Goal: Transaction & Acquisition: Purchase product/service

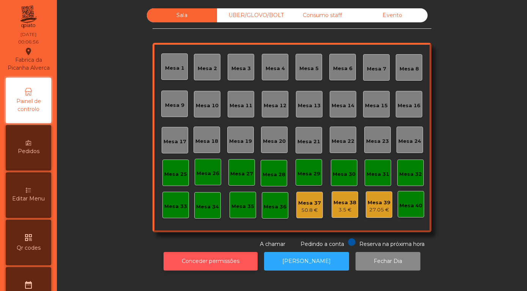
click at [222, 264] on button "Conceder permissões" at bounding box center [211, 261] width 94 height 19
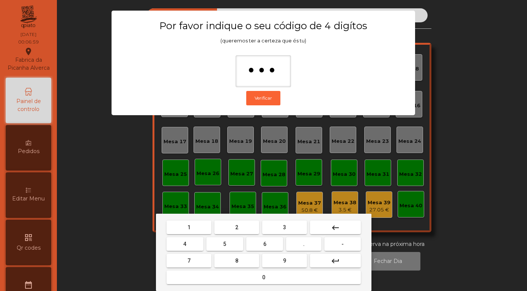
type input "****"
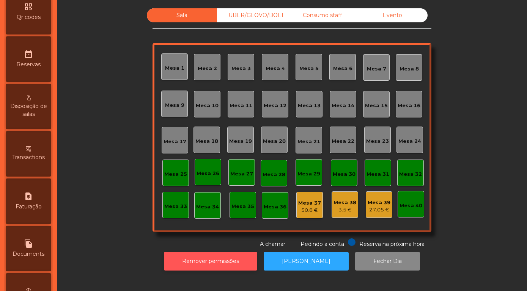
scroll to position [359, 0]
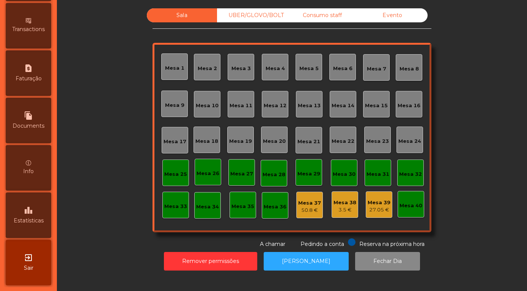
click at [31, 208] on icon "leaderboard" at bounding box center [28, 210] width 9 height 9
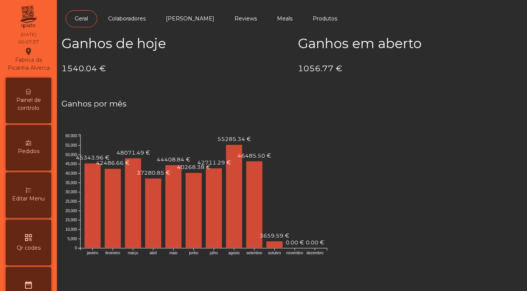
click at [25, 100] on span "Painel de controlo" at bounding box center [29, 104] width 42 height 16
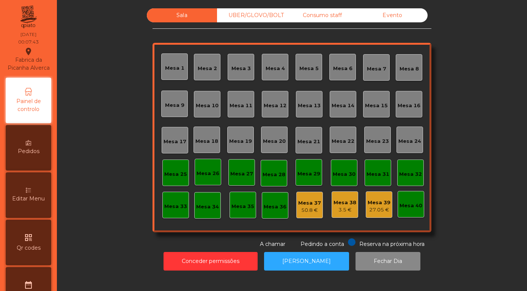
click at [403, 22] on div "Evento" at bounding box center [392, 15] width 70 height 14
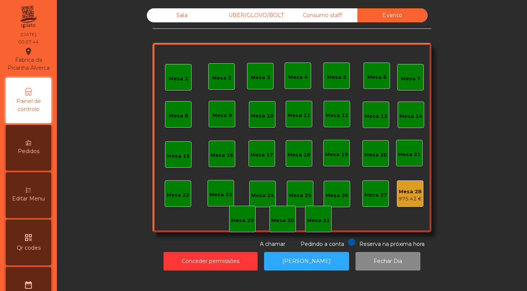
click at [414, 196] on div "Mesa 28" at bounding box center [410, 192] width 24 height 8
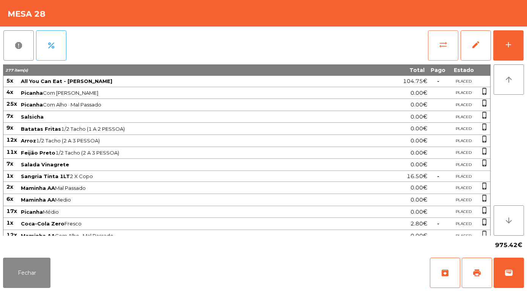
click at [442, 45] on span "sync_alt" at bounding box center [443, 44] width 9 height 9
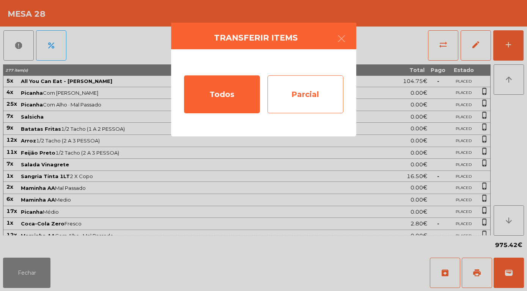
click at [321, 94] on div "Parcial" at bounding box center [305, 95] width 76 height 38
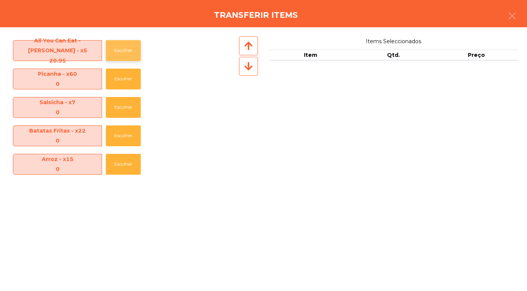
click at [126, 53] on button "Escolher" at bounding box center [123, 50] width 35 height 21
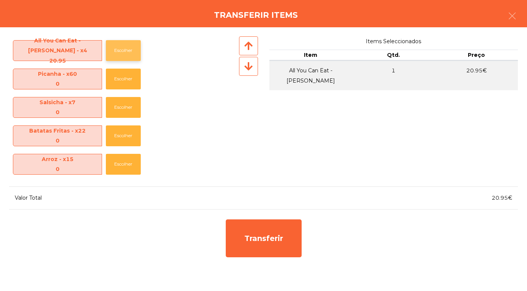
click at [127, 52] on button "Escolher" at bounding box center [123, 50] width 35 height 21
click at [125, 52] on button "Escolher" at bounding box center [123, 50] width 35 height 21
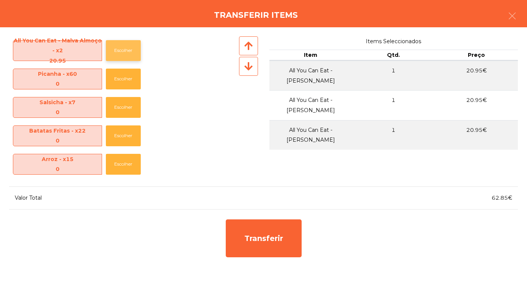
click at [127, 56] on button "Escolher" at bounding box center [123, 50] width 35 height 21
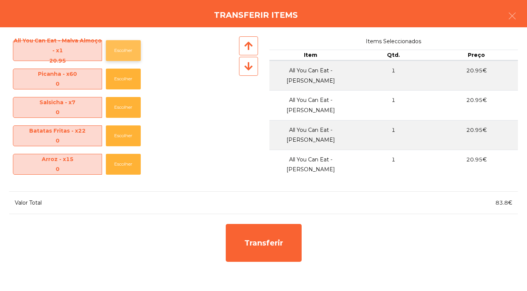
click at [129, 53] on button "Escolher" at bounding box center [123, 50] width 35 height 21
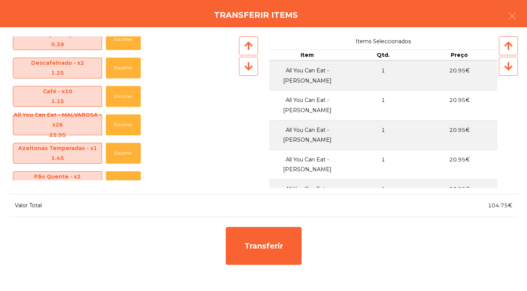
scroll to position [442, 0]
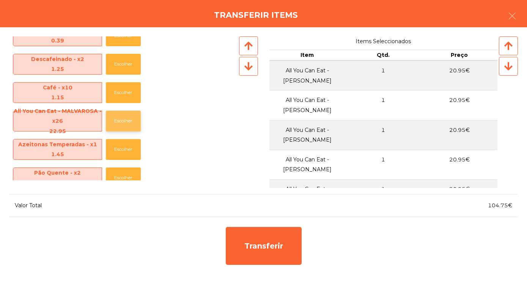
click at [124, 123] on button "Escolher" at bounding box center [123, 121] width 35 height 21
click at [124, 125] on button "Escolher" at bounding box center [123, 121] width 35 height 21
click at [125, 127] on button "Escolher" at bounding box center [123, 121] width 35 height 21
click at [126, 122] on button "Escolher" at bounding box center [123, 121] width 35 height 21
click at [121, 125] on button "Escolher" at bounding box center [123, 121] width 35 height 21
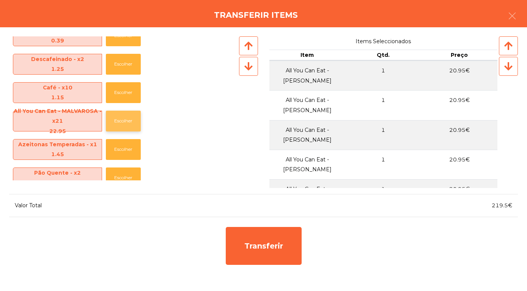
click at [121, 125] on button "Escolher" at bounding box center [123, 121] width 35 height 21
click at [122, 122] on button "Escolher" at bounding box center [123, 121] width 35 height 21
click at [127, 126] on button "Escolher" at bounding box center [123, 121] width 35 height 21
click at [125, 121] on button "Escolher" at bounding box center [123, 121] width 35 height 21
click at [124, 118] on button "Escolher" at bounding box center [123, 121] width 35 height 21
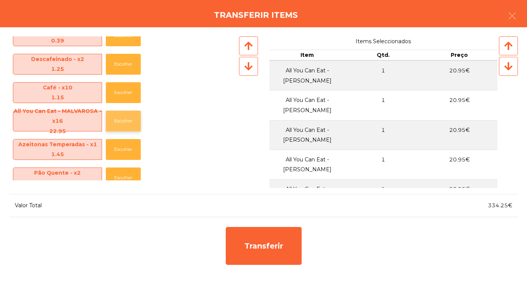
click at [124, 117] on button "Escolher" at bounding box center [123, 121] width 35 height 21
click at [122, 120] on button "Escolher" at bounding box center [123, 121] width 35 height 21
click at [123, 119] on button "Escolher" at bounding box center [123, 121] width 35 height 21
click at [124, 117] on button "Escolher" at bounding box center [123, 121] width 35 height 21
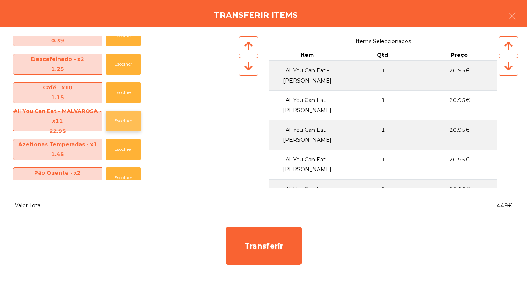
click at [123, 120] on button "Escolher" at bounding box center [123, 121] width 35 height 21
click at [124, 119] on button "Escolher" at bounding box center [123, 121] width 35 height 21
click at [125, 117] on button "Escolher" at bounding box center [123, 121] width 35 height 21
click at [125, 116] on button "Escolher" at bounding box center [123, 121] width 35 height 21
click at [126, 118] on button "Escolher" at bounding box center [123, 121] width 35 height 21
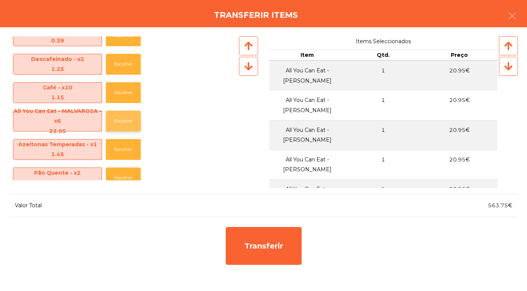
click at [126, 116] on button "Escolher" at bounding box center [123, 121] width 35 height 21
click at [130, 118] on button "Escolher" at bounding box center [123, 121] width 35 height 21
click at [126, 120] on button "Escolher" at bounding box center [123, 121] width 35 height 21
click at [127, 118] on button "Escolher" at bounding box center [123, 121] width 35 height 21
click at [122, 152] on button "Escolher" at bounding box center [123, 149] width 35 height 21
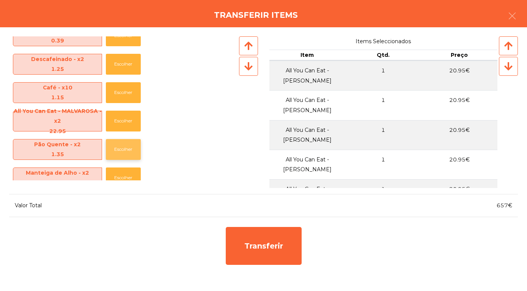
click at [120, 153] on button "Escolher" at bounding box center [123, 149] width 35 height 21
click at [122, 152] on button "Escolher" at bounding box center [123, 149] width 35 height 21
click at [122, 151] on button "Escolher" at bounding box center [123, 149] width 35 height 21
click at [123, 151] on button "Escolher" at bounding box center [123, 149] width 35 height 21
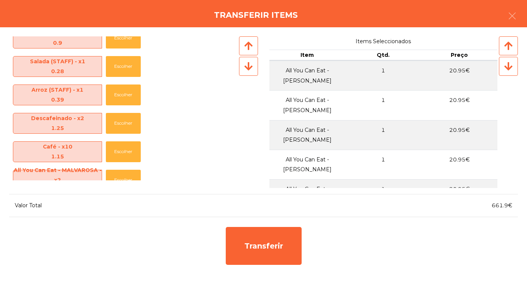
scroll to position [383, 0]
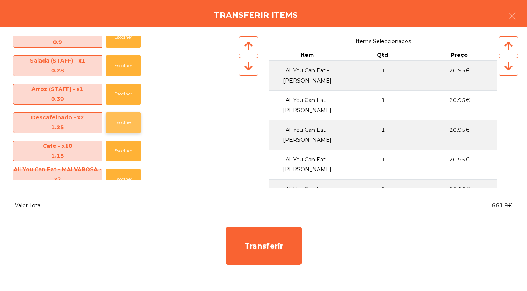
click at [121, 126] on button "Escolher" at bounding box center [123, 122] width 35 height 21
click at [125, 124] on button "Escolher" at bounding box center [123, 122] width 35 height 21
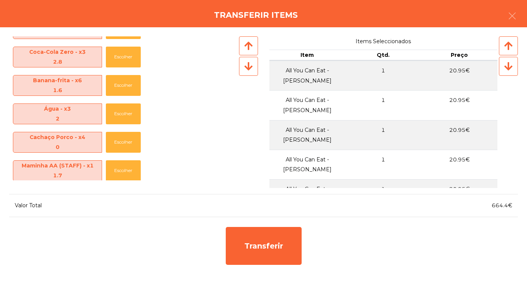
scroll to position [222, 0]
click at [126, 115] on button "Escolher" at bounding box center [123, 113] width 35 height 21
click at [123, 115] on button "Escolher" at bounding box center [123, 113] width 35 height 21
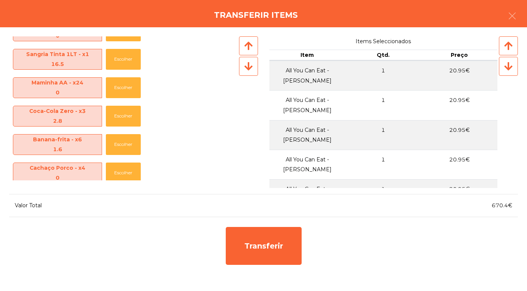
scroll to position [162, 0]
click at [127, 119] on button "Escolher" at bounding box center [123, 115] width 35 height 21
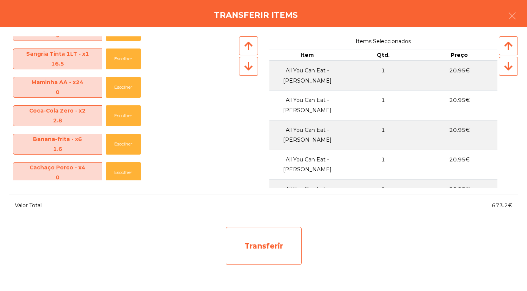
click at [275, 248] on div "Transferir" at bounding box center [264, 246] width 76 height 38
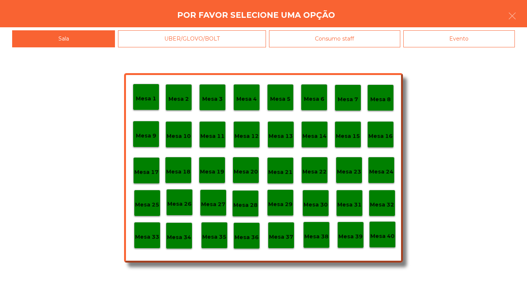
click at [316, 206] on p "Mesa 30" at bounding box center [316, 205] width 24 height 9
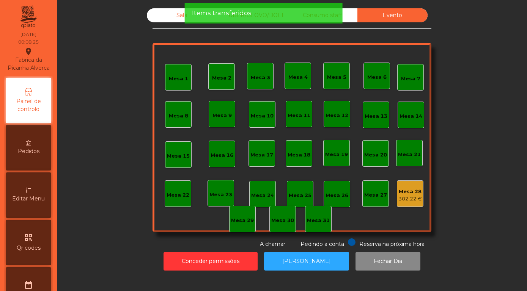
click at [181, 22] on div "Sala" at bounding box center [182, 15] width 70 height 14
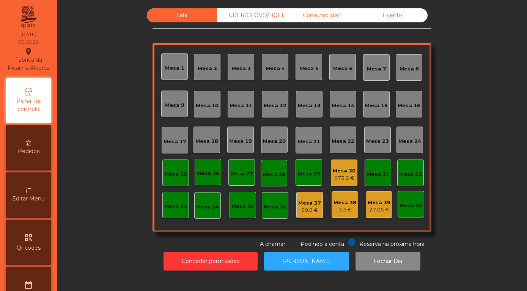
click at [345, 175] on div "Mesa 30" at bounding box center [344, 171] width 23 height 8
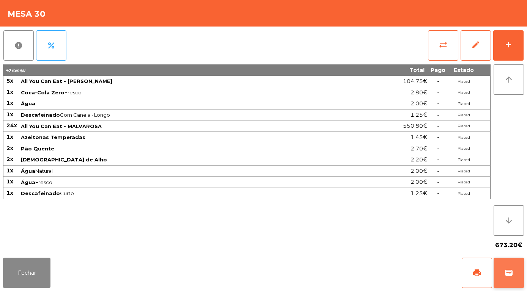
click at [511, 275] on span "wallet" at bounding box center [508, 273] width 9 height 9
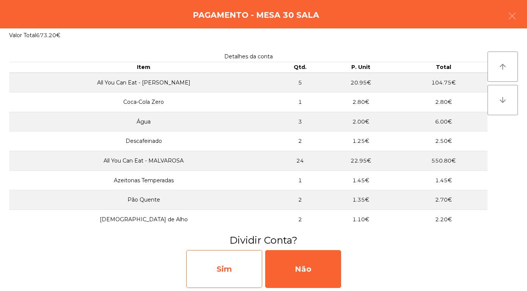
click at [220, 270] on div "Sim" at bounding box center [224, 269] width 76 height 38
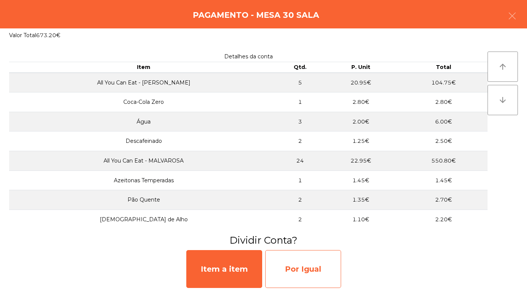
click at [309, 271] on div "Por Igual" at bounding box center [303, 269] width 76 height 38
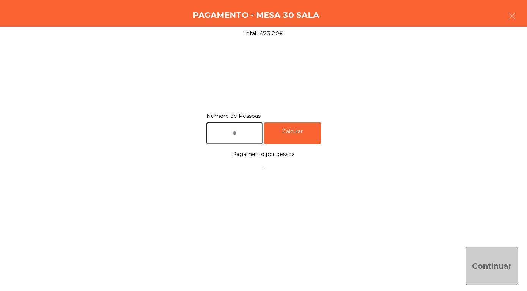
click at [240, 135] on input "text" at bounding box center [234, 134] width 56 height 22
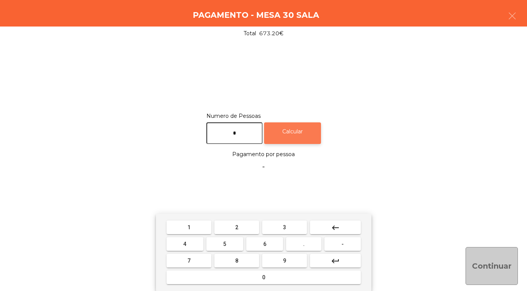
type input "*"
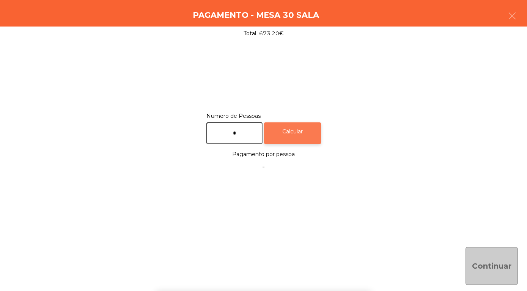
click at [303, 137] on div "Calcular" at bounding box center [292, 134] width 57 height 22
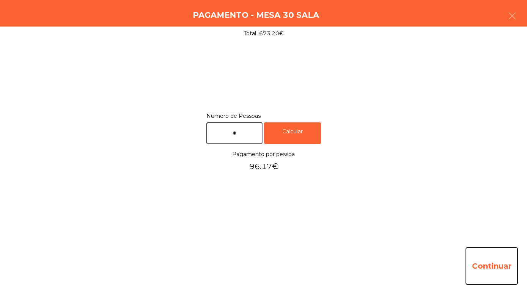
click at [502, 259] on button "Continuar" at bounding box center [492, 266] width 52 height 38
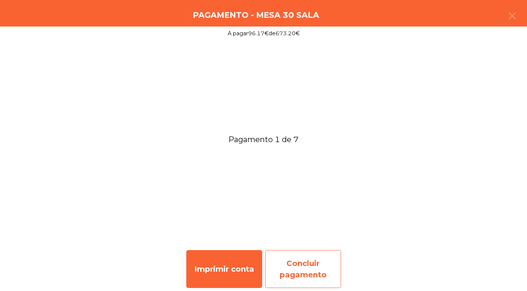
click at [316, 272] on div "Concluir pagamento" at bounding box center [303, 269] width 76 height 38
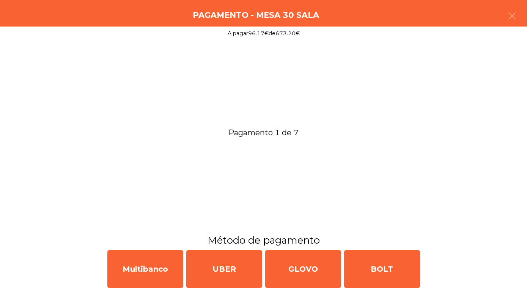
click at [145, 272] on div "Multibanco" at bounding box center [145, 269] width 76 height 38
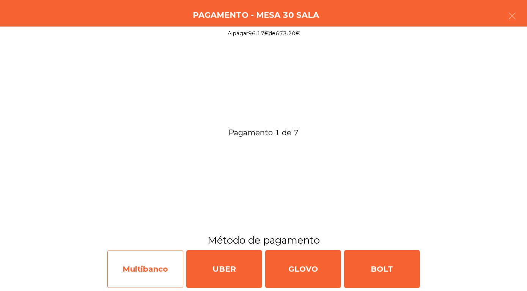
select select "**"
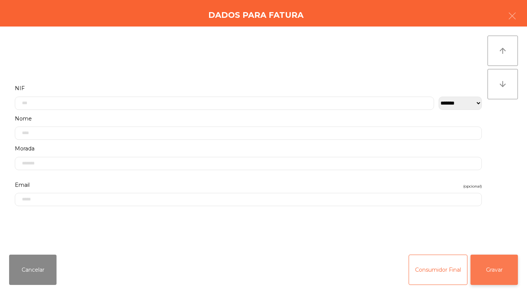
click at [490, 269] on button "Gravar" at bounding box center [493, 270] width 47 height 30
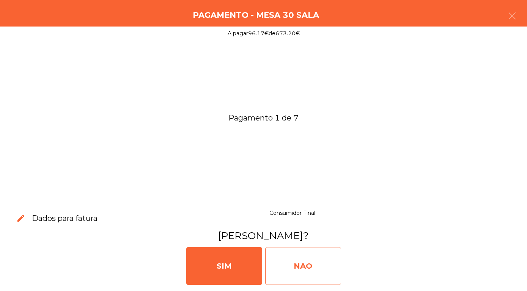
click at [303, 267] on div "NAO" at bounding box center [303, 266] width 76 height 38
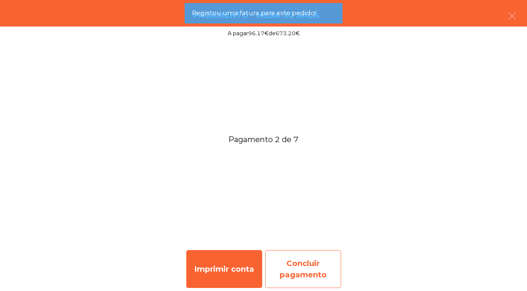
click at [293, 272] on div "Concluir pagamento" at bounding box center [303, 269] width 76 height 38
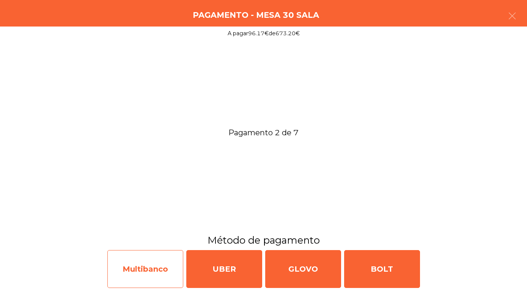
click at [137, 264] on div "Multibanco" at bounding box center [145, 269] width 76 height 38
select select "**"
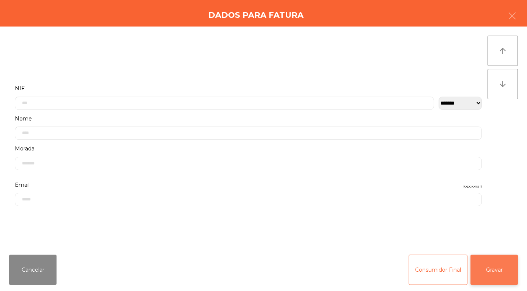
click at [494, 269] on button "Gravar" at bounding box center [493, 270] width 47 height 30
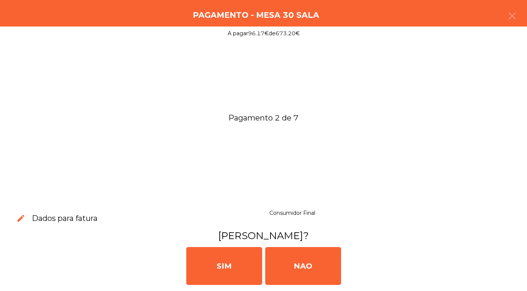
click at [295, 265] on div "NAO" at bounding box center [303, 266] width 76 height 38
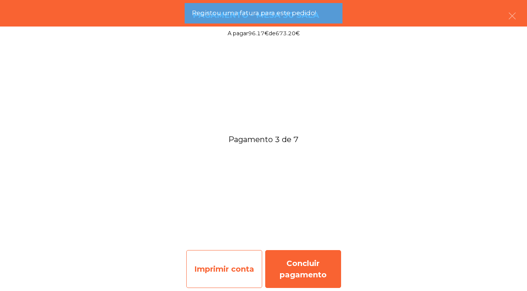
click at [217, 267] on div "Imprimir conta" at bounding box center [224, 269] width 76 height 38
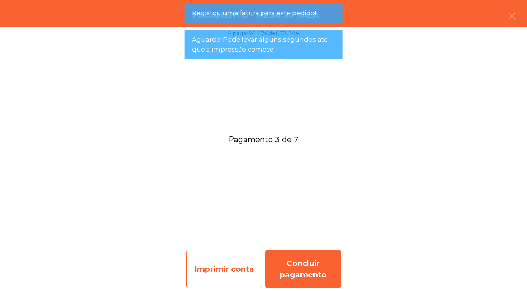
click at [301, 272] on div "Concluir pagamento" at bounding box center [303, 269] width 76 height 38
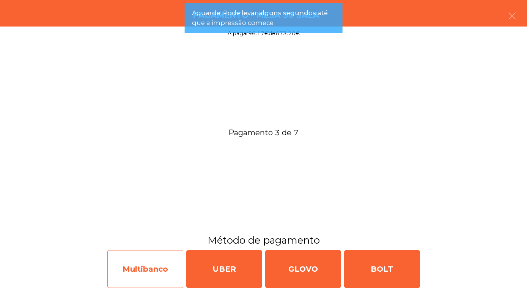
click at [135, 269] on div "Multibanco" at bounding box center [145, 269] width 76 height 38
select select "**"
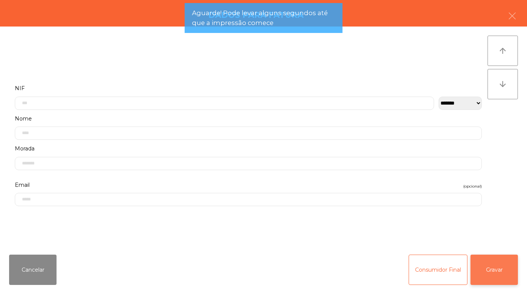
click at [499, 268] on button "Gravar" at bounding box center [493, 270] width 47 height 30
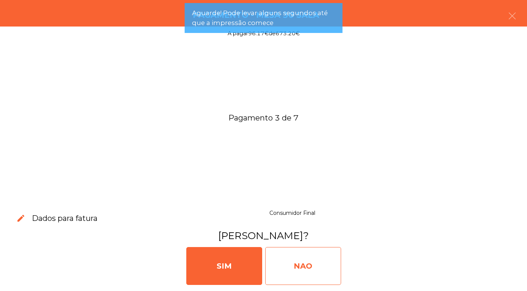
click at [294, 267] on div "NAO" at bounding box center [303, 266] width 76 height 38
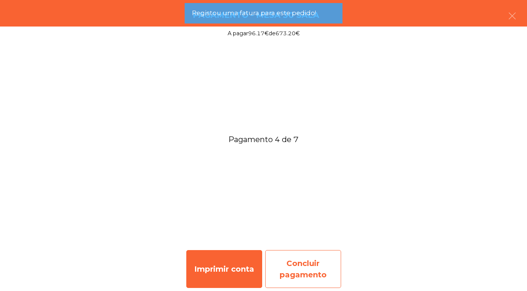
click at [300, 269] on div "Concluir pagamento" at bounding box center [303, 269] width 76 height 38
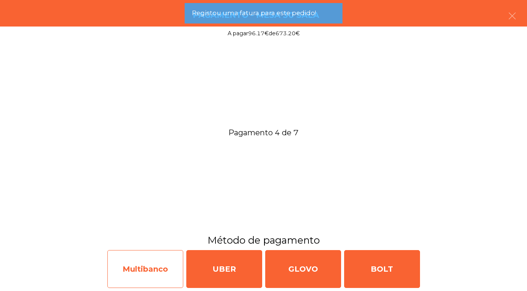
click at [147, 269] on div "Multibanco" at bounding box center [145, 269] width 76 height 38
select select "**"
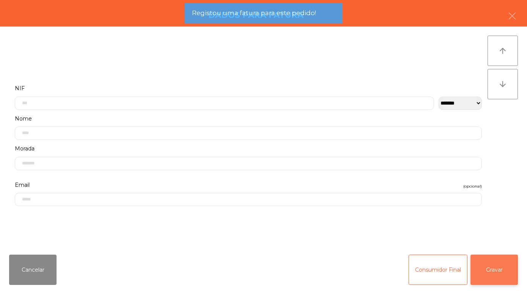
click at [500, 272] on button "Gravar" at bounding box center [493, 270] width 47 height 30
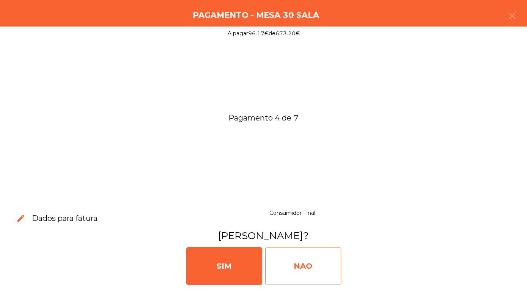
click at [300, 272] on div "NAO" at bounding box center [303, 266] width 76 height 38
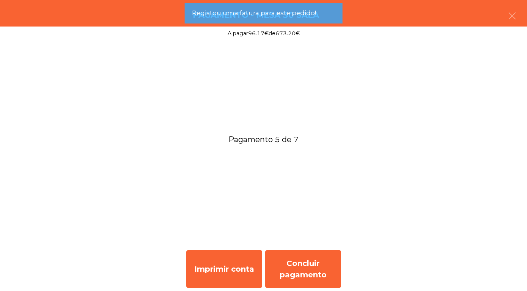
click at [302, 269] on div "Concluir pagamento" at bounding box center [303, 269] width 76 height 38
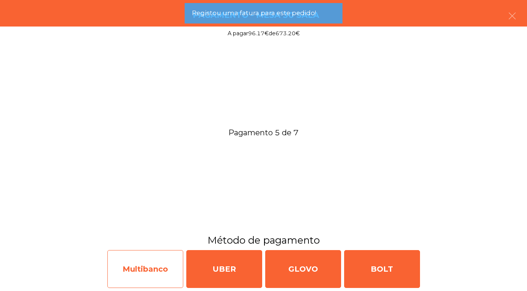
click at [146, 272] on div "Multibanco" at bounding box center [145, 269] width 76 height 38
select select "**"
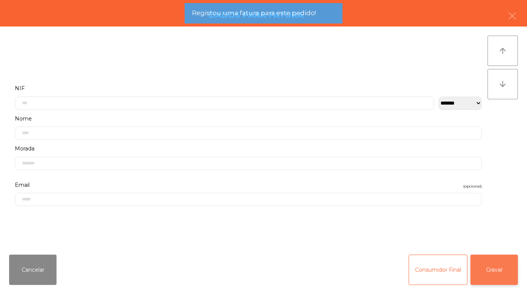
click at [502, 270] on button "Gravar" at bounding box center [493, 270] width 47 height 30
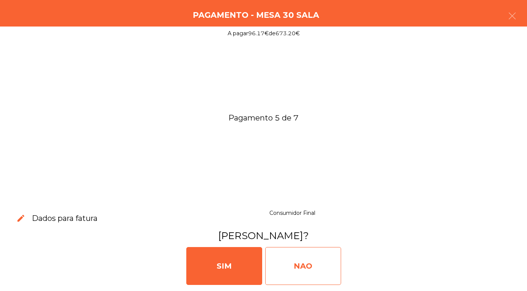
click at [289, 273] on div "NAO" at bounding box center [303, 266] width 76 height 38
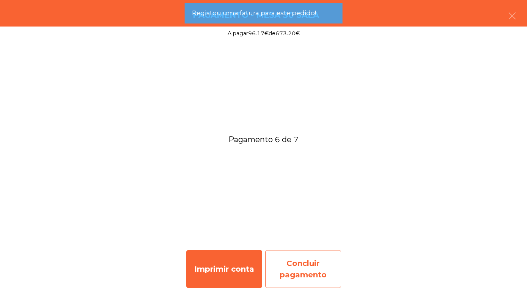
click at [297, 278] on div "Concluir pagamento" at bounding box center [303, 269] width 76 height 38
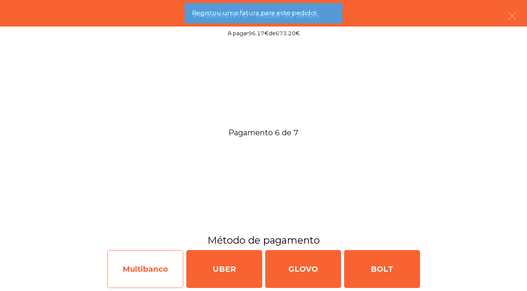
click at [131, 269] on div "Multibanco" at bounding box center [145, 269] width 76 height 38
select select "**"
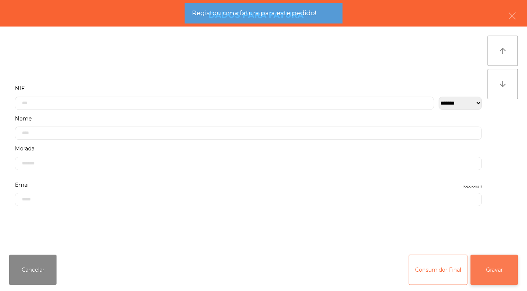
click at [498, 272] on button "Gravar" at bounding box center [493, 270] width 47 height 30
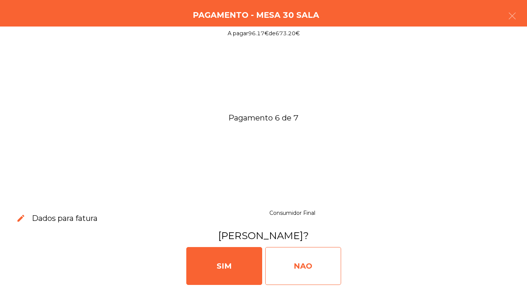
click at [290, 264] on div "NAO" at bounding box center [303, 266] width 76 height 38
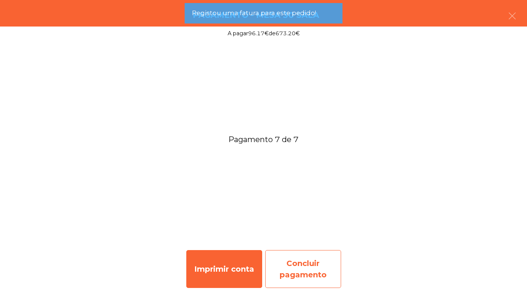
click at [299, 274] on div "Concluir pagamento" at bounding box center [303, 269] width 76 height 38
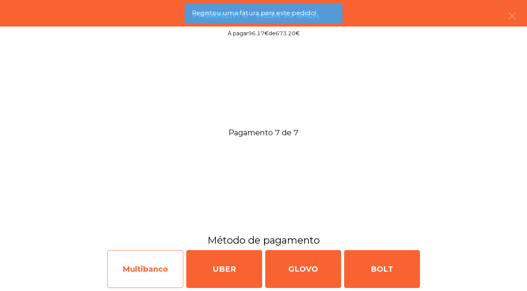
click at [134, 267] on div "Multibanco" at bounding box center [145, 269] width 76 height 38
select select "**"
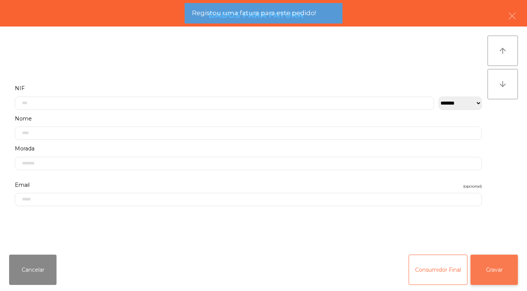
click at [499, 272] on button "Gravar" at bounding box center [493, 270] width 47 height 30
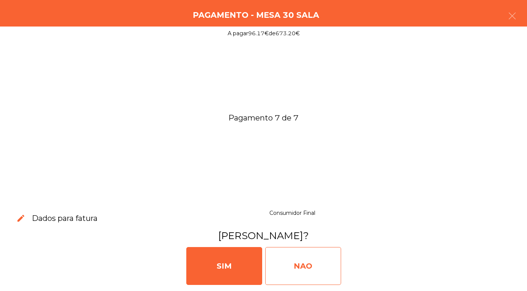
click at [301, 265] on div "NAO" at bounding box center [303, 266] width 76 height 38
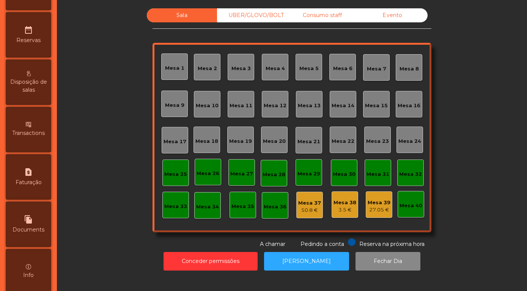
scroll to position [359, 0]
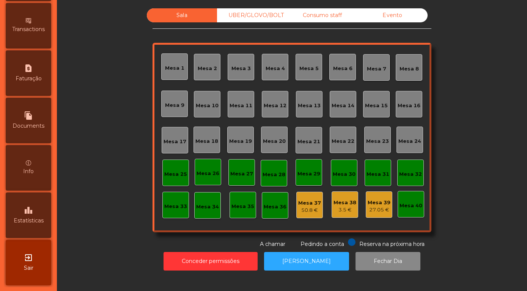
click at [25, 213] on icon "leaderboard" at bounding box center [28, 210] width 9 height 9
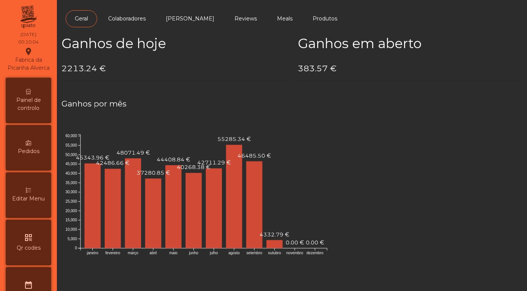
click at [25, 99] on span "Painel de controlo" at bounding box center [29, 104] width 42 height 16
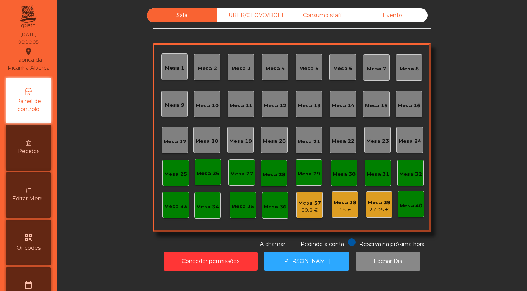
click at [397, 22] on div "Evento" at bounding box center [392, 15] width 70 height 14
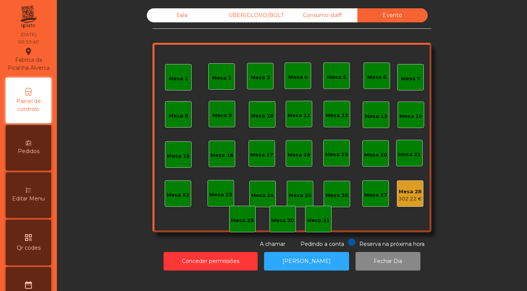
click at [411, 196] on div "Mesa 28" at bounding box center [410, 192] width 24 height 8
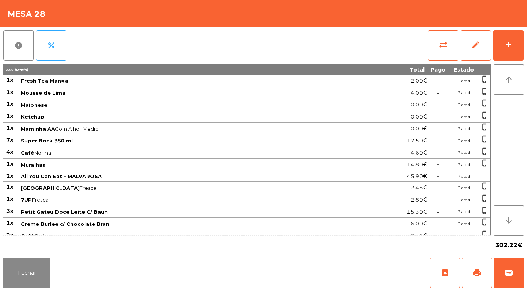
scroll to position [583, 0]
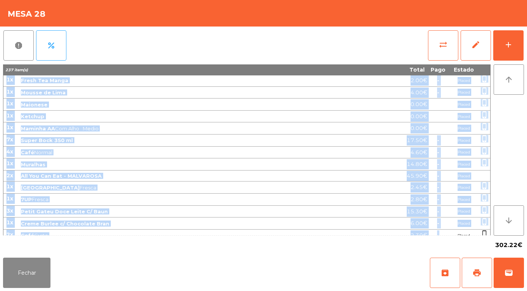
drag, startPoint x: 8, startPoint y: 81, endPoint x: 434, endPoint y: 233, distance: 452.4
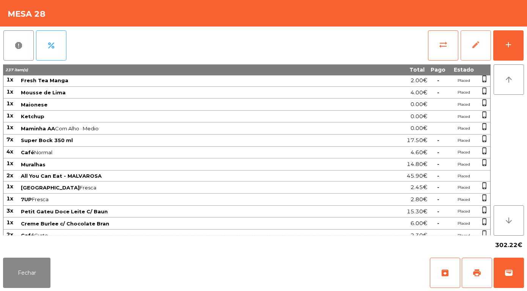
click at [474, 36] on button "edit" at bounding box center [476, 45] width 30 height 30
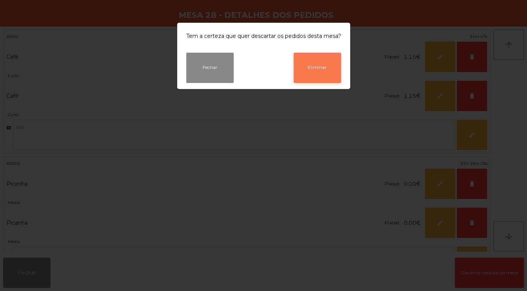
click at [315, 63] on button "Eliminar" at bounding box center [317, 68] width 47 height 30
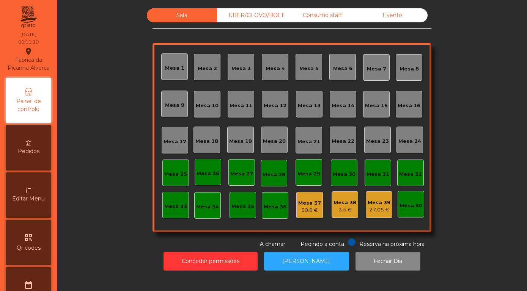
click at [393, 22] on div "Evento" at bounding box center [392, 15] width 70 height 14
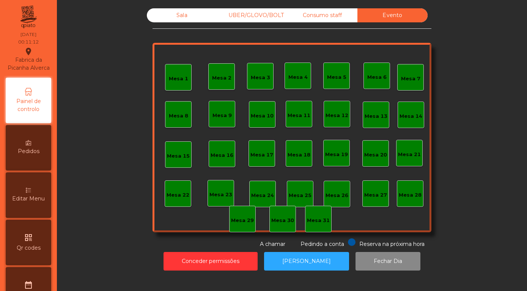
click at [181, 22] on div "Sala" at bounding box center [182, 15] width 70 height 14
